Goal: Book appointment/travel/reservation

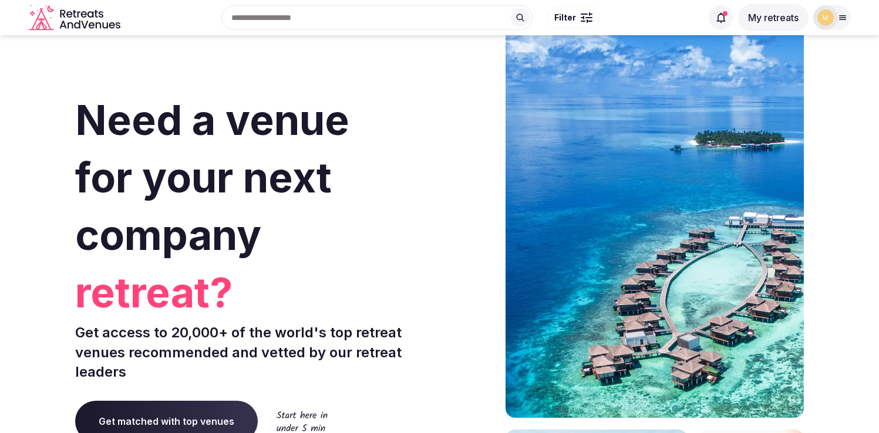
click at [775, 16] on button "My retreats" at bounding box center [773, 17] width 70 height 27
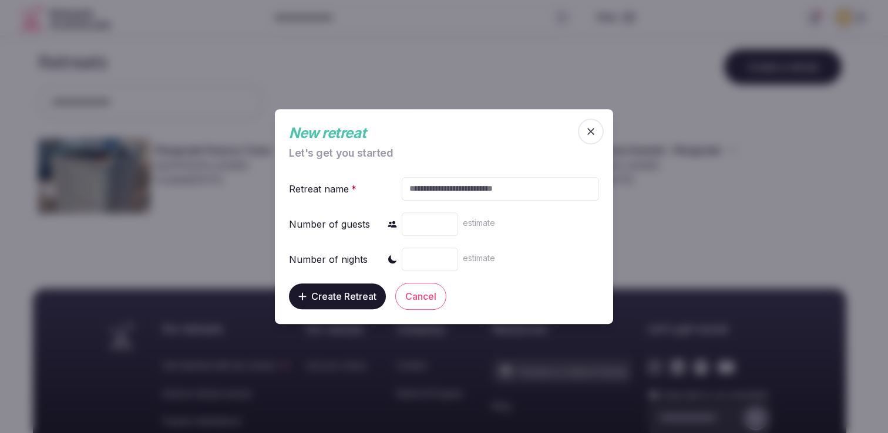
click at [589, 127] on icon "button" at bounding box center [591, 132] width 12 height 12
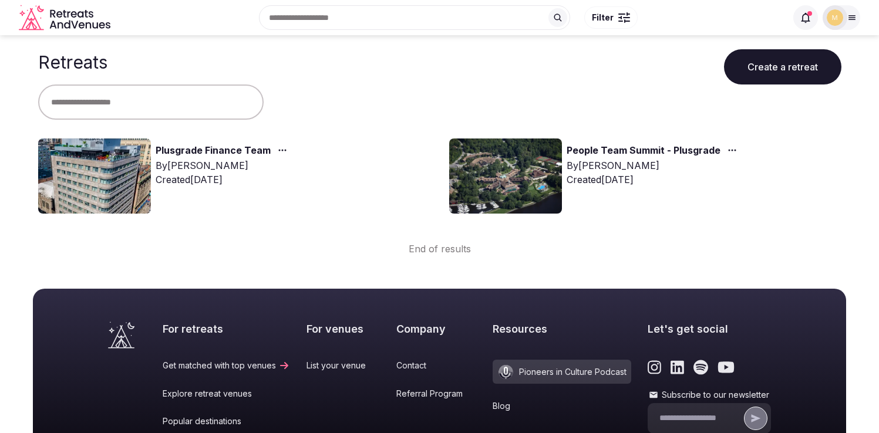
click at [203, 170] on div "By [PERSON_NAME]" at bounding box center [224, 166] width 136 height 14
click at [202, 153] on link "Plusgrade Finance Team" at bounding box center [213, 150] width 115 height 15
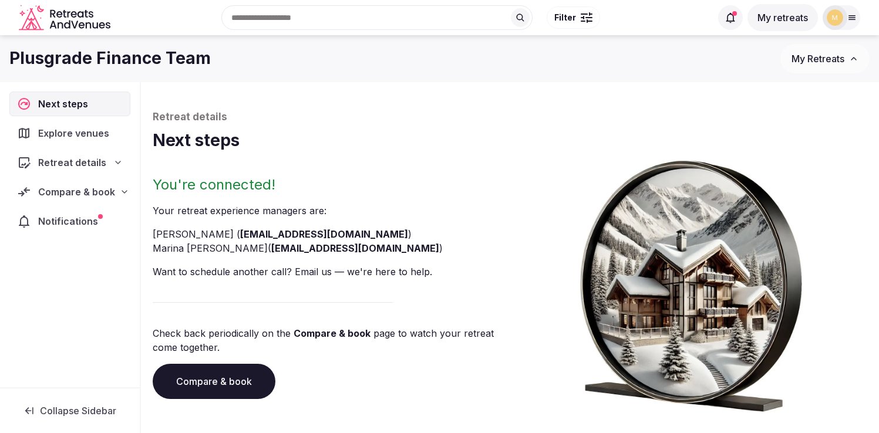
click at [70, 192] on span "Compare & book" at bounding box center [76, 192] width 77 height 14
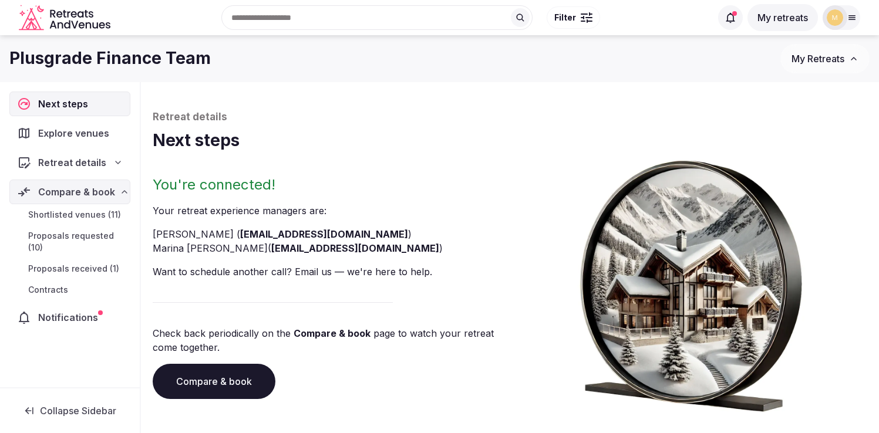
click at [72, 234] on span "Proposals requested (10)" at bounding box center [76, 241] width 97 height 23
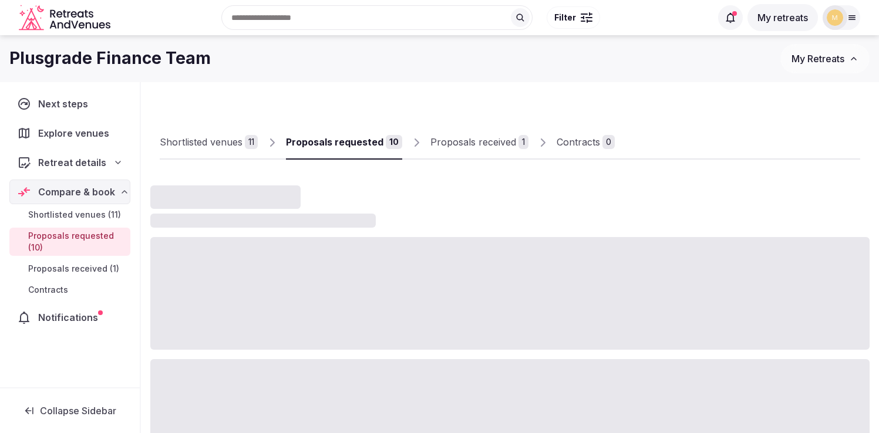
click at [457, 151] on link "Proposals received 1" at bounding box center [479, 143] width 98 height 34
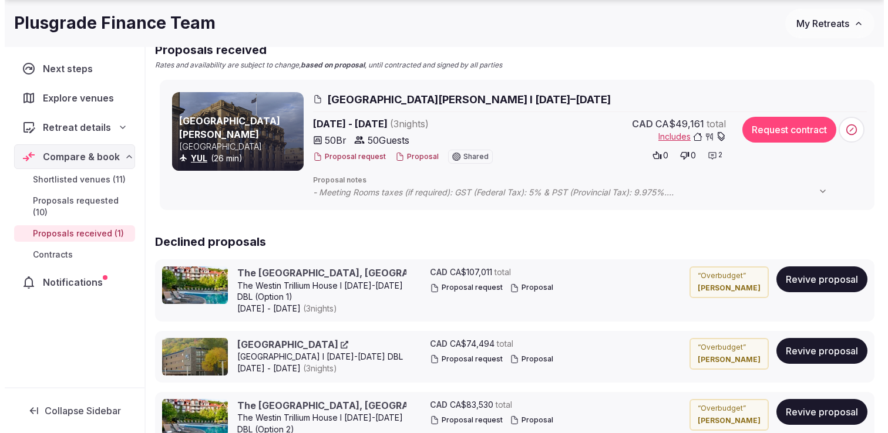
scroll to position [192, 0]
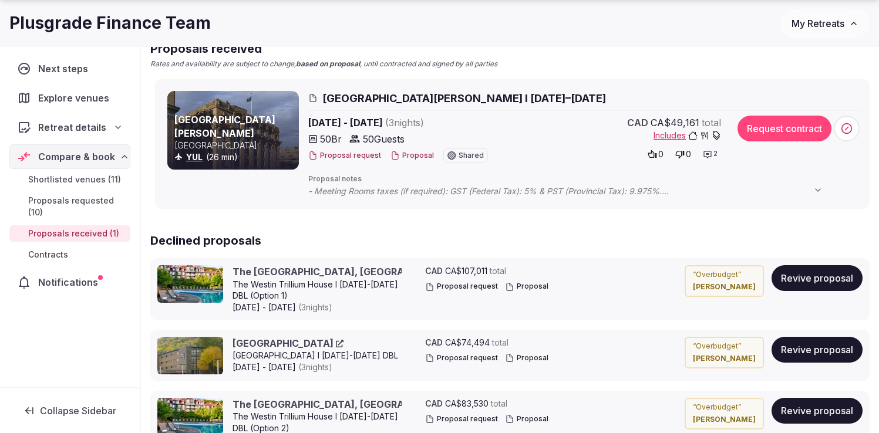
click at [267, 125] on div at bounding box center [233, 130] width 132 height 79
click at [389, 97] on span "[GEOGRAPHIC_DATA][PERSON_NAME] I [DATE]–[DATE]" at bounding box center [464, 98] width 284 height 15
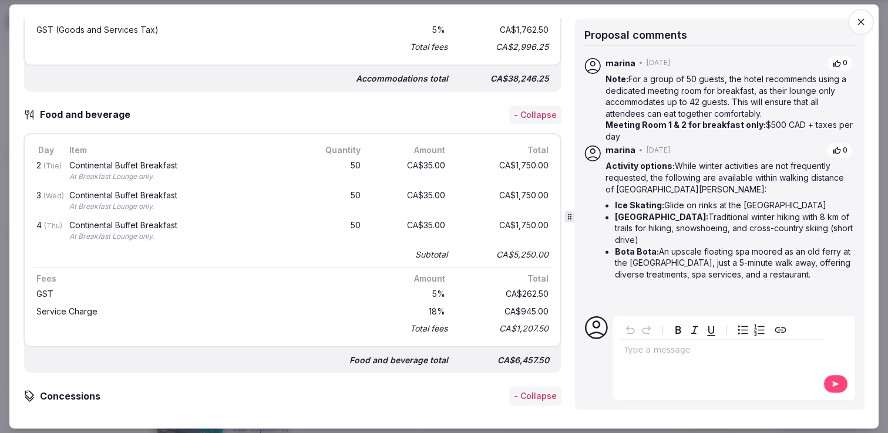
scroll to position [633, 0]
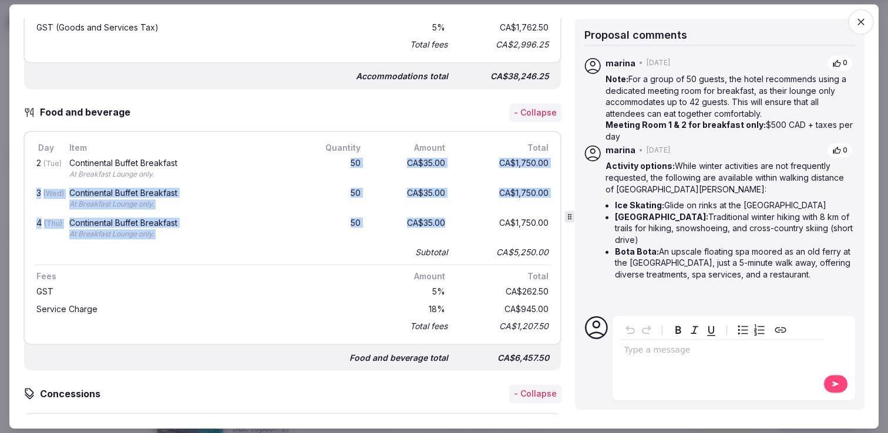
drag, startPoint x: 335, startPoint y: 158, endPoint x: 381, endPoint y: 229, distance: 84.5
click at [381, 229] on div "2 (Tue) Continental Buffet Breakfast At Breakfast Lounge only. 50 CA$35.00 CA$1…" at bounding box center [292, 208] width 517 height 106
click at [380, 228] on div "CA$35.00" at bounding box center [409, 229] width 75 height 25
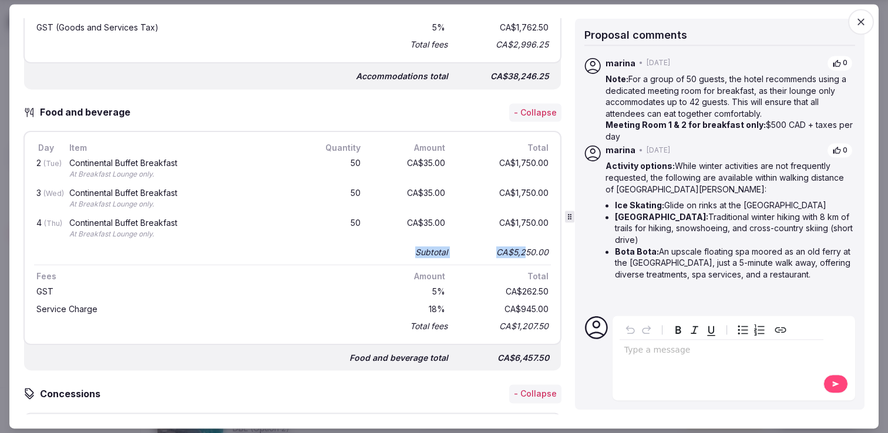
drag, startPoint x: 408, startPoint y: 250, endPoint x: 515, endPoint y: 254, distance: 106.9
click at [515, 254] on div "Subtotal CA$5,250.00" at bounding box center [292, 252] width 517 height 16
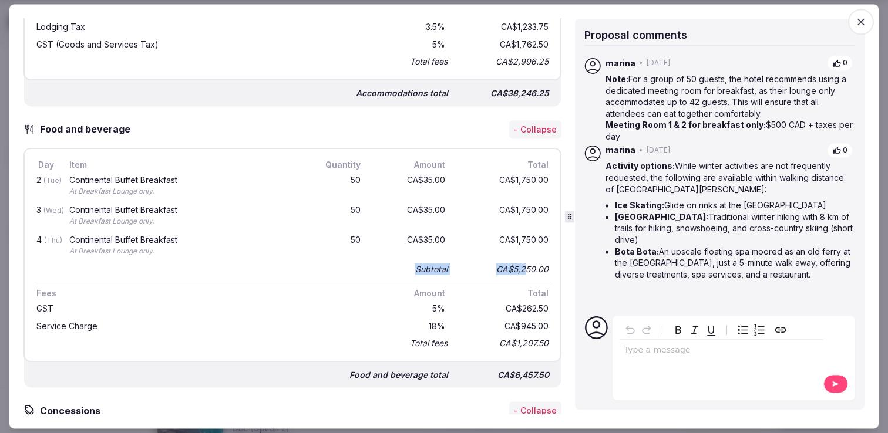
scroll to position [617, 0]
click at [534, 265] on div "CA$5,250.00" at bounding box center [504, 268] width 94 height 16
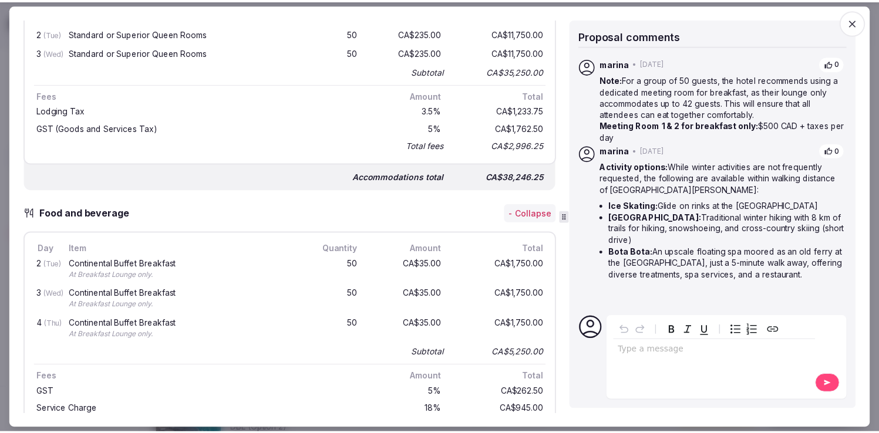
scroll to position [530, 0]
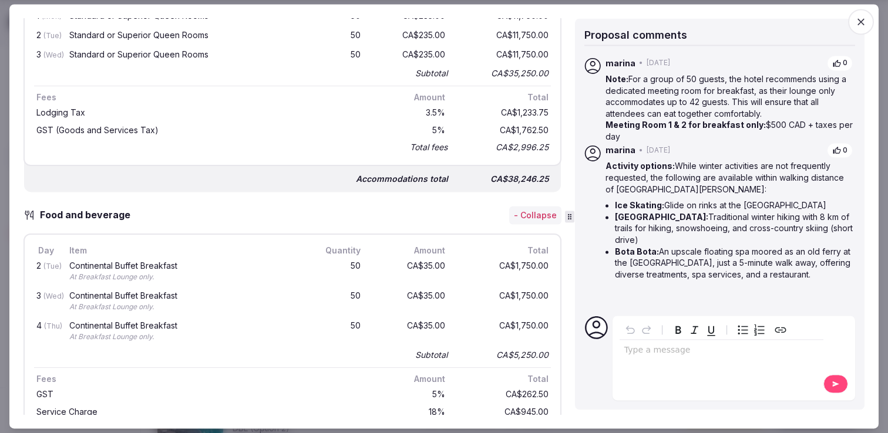
click at [869, 16] on span "button" at bounding box center [861, 22] width 26 height 26
